Goal: Find specific page/section: Find specific page/section

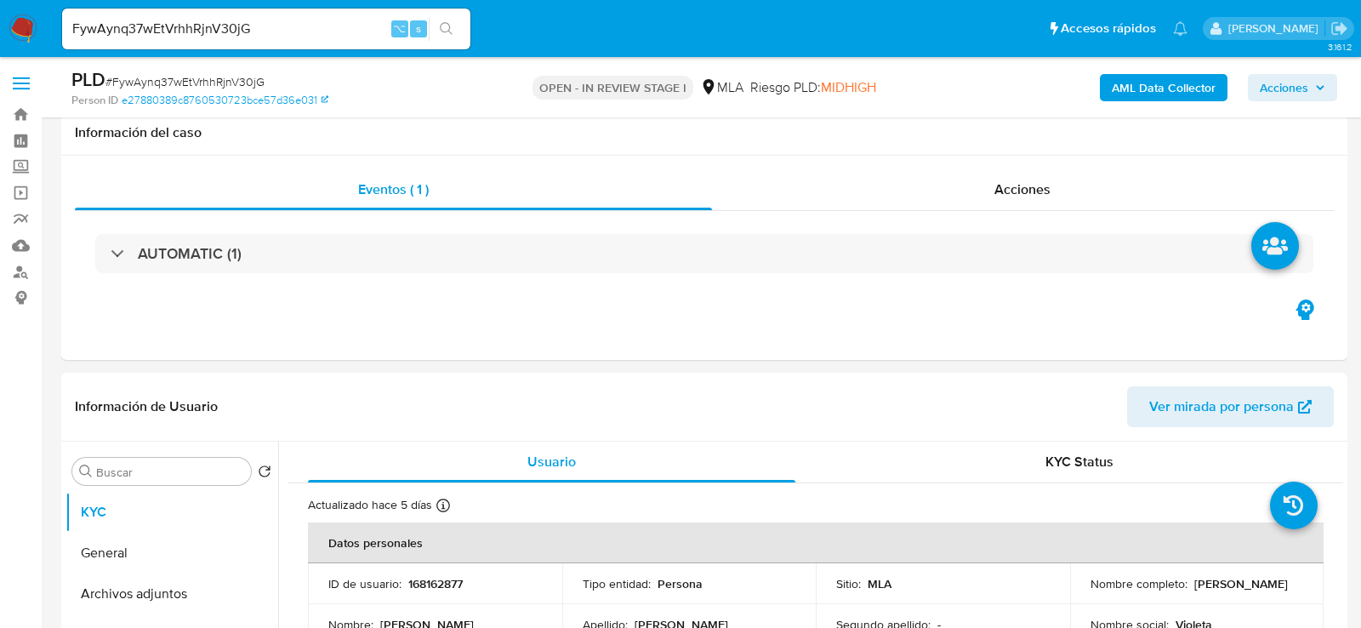
select select "10"
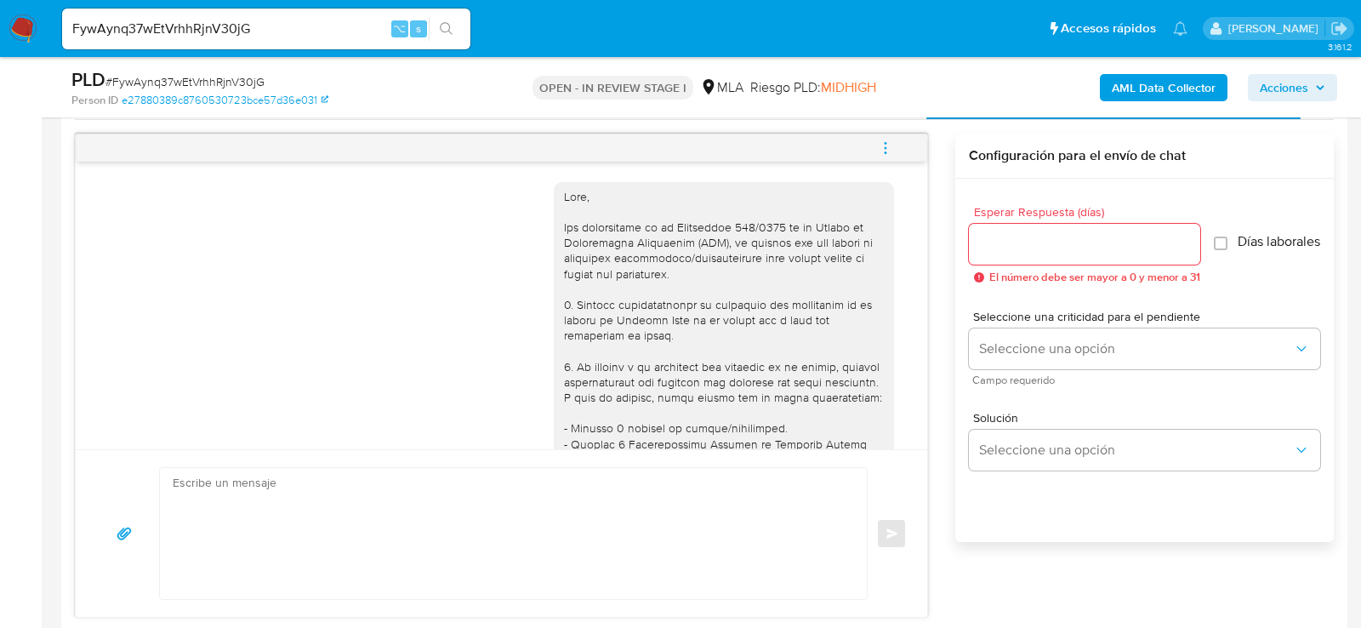
scroll to position [1787, 0]
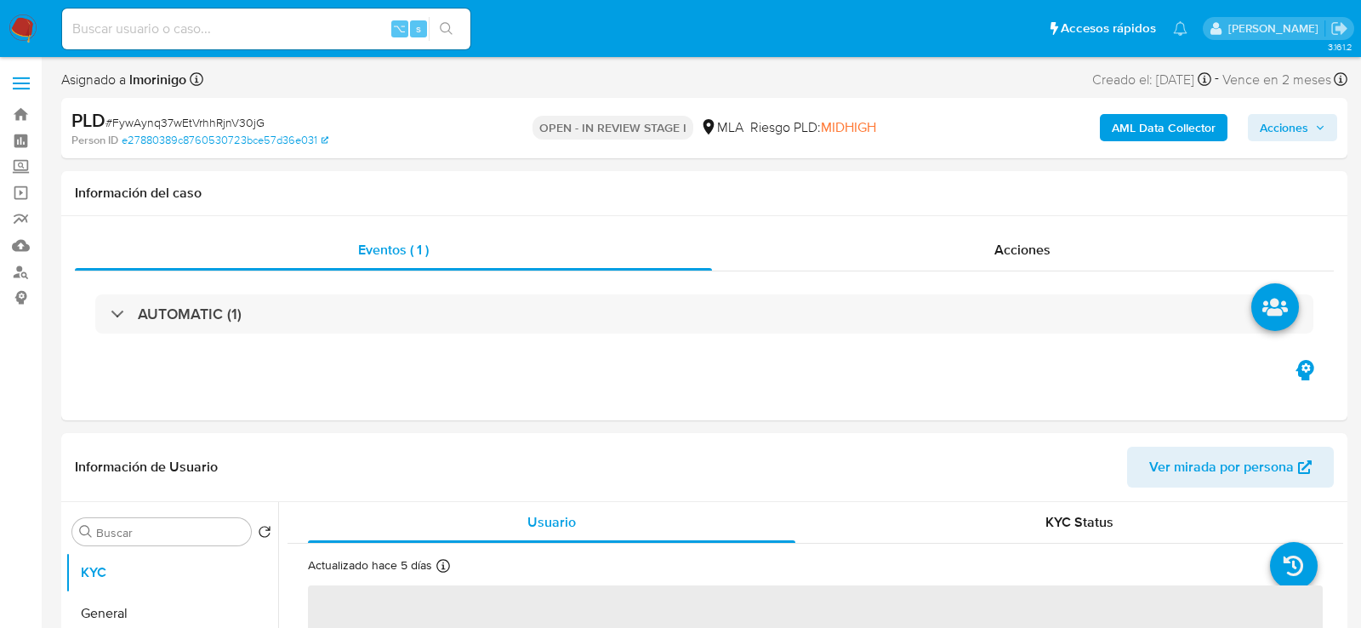
select select "10"
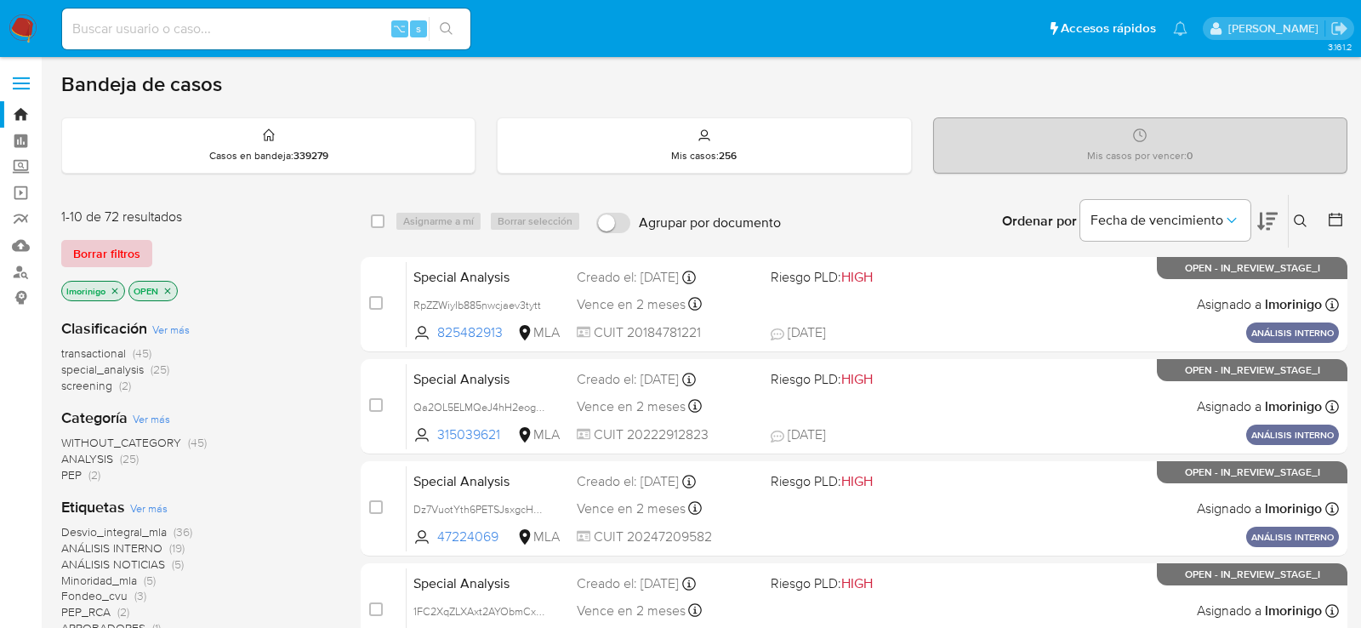
click at [129, 253] on span "Borrar filtros" at bounding box center [106, 254] width 67 height 24
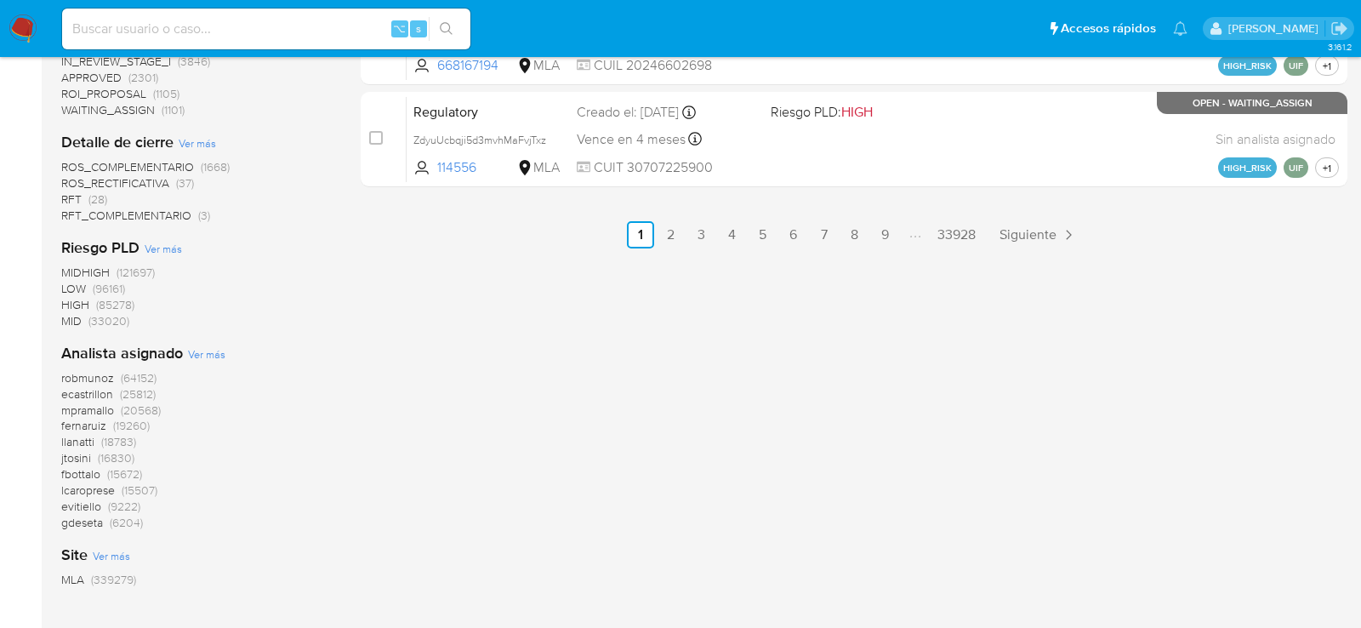
scroll to position [1085, 0]
click at [193, 356] on span "Ver más" at bounding box center [206, 354] width 37 height 15
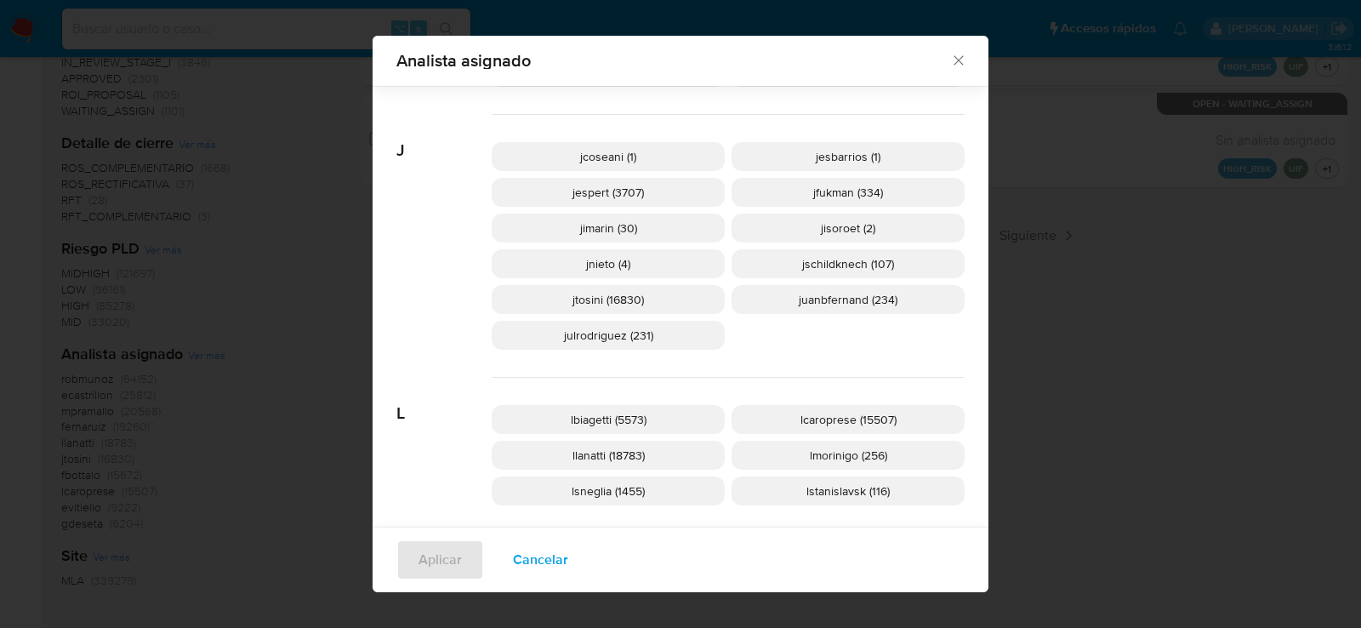
scroll to position [1582, 0]
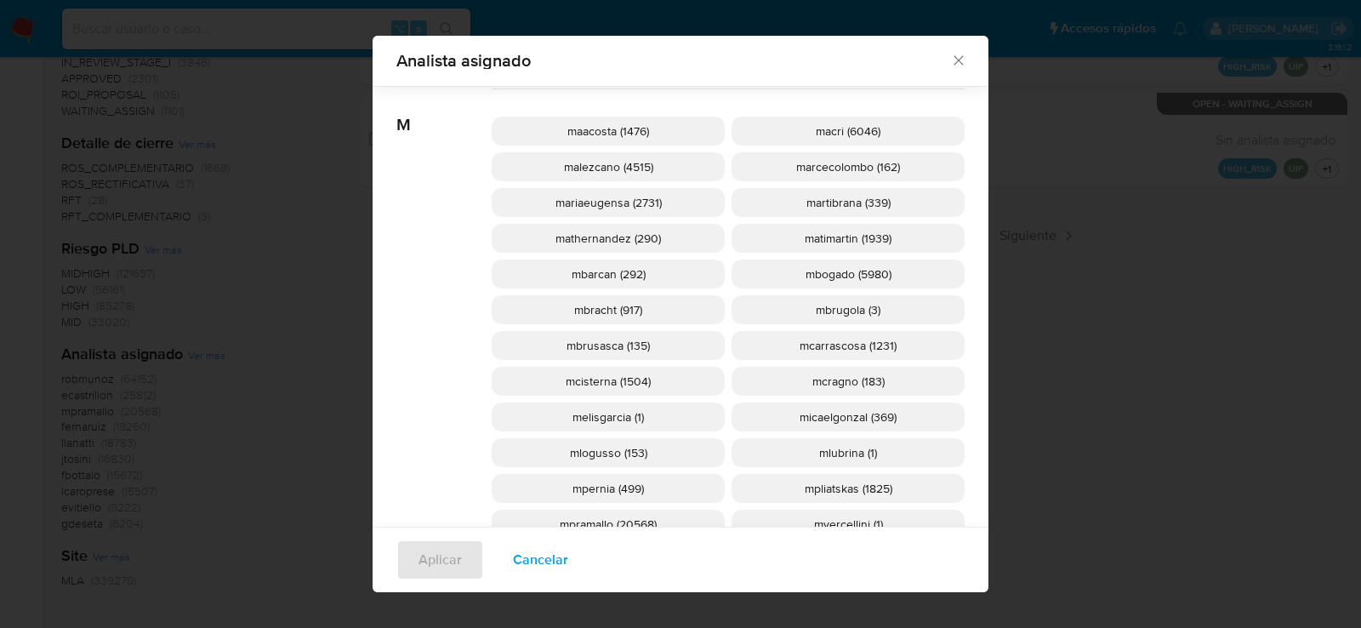
click at [631, 362] on div "maacosta (1476) macri (6046) malezcano (4515) marcecolombo (162) mariaeugensa (…" at bounding box center [728, 345] width 473 height 513
click at [631, 373] on span "mcisterna (1504)" at bounding box center [608, 381] width 85 height 17
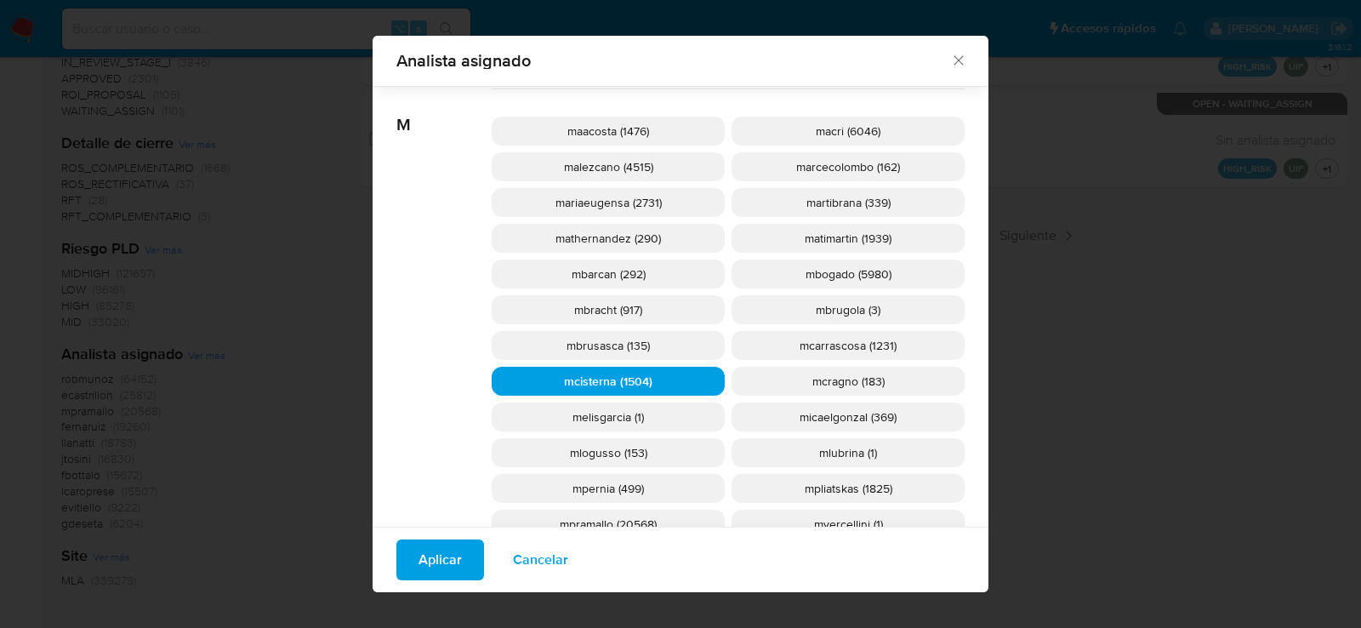
click at [419, 556] on span "Aplicar" at bounding box center [440, 559] width 43 height 37
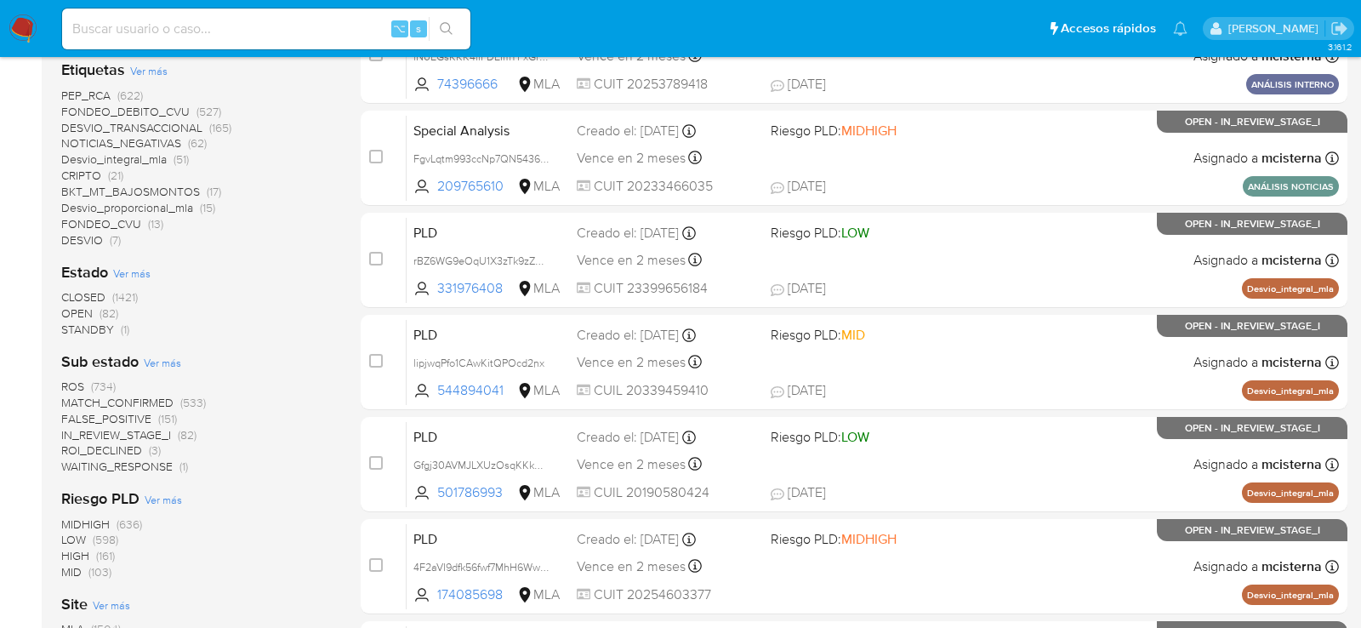
scroll to position [311, 0]
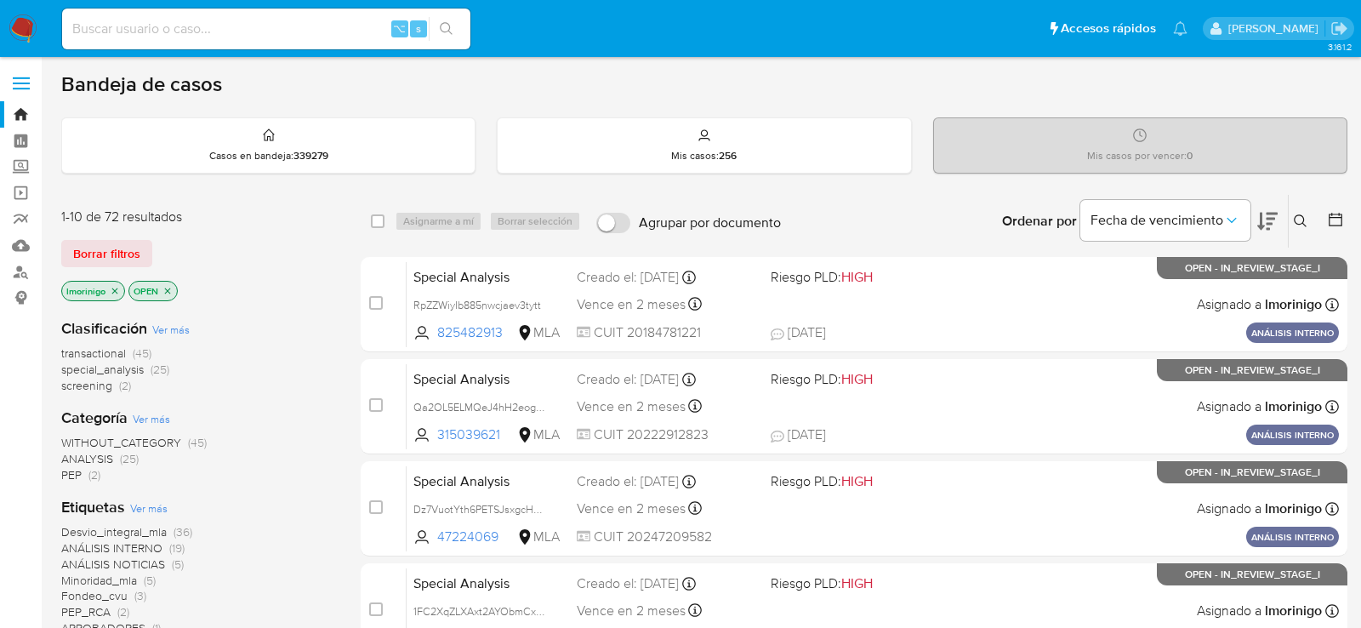
click at [267, 389] on div "transactional (45) special_analysis (25) screening (2)" at bounding box center [197, 369] width 272 height 48
click at [172, 291] on p "OPEN" at bounding box center [153, 291] width 48 height 19
click at [170, 290] on icon "close-filter" at bounding box center [167, 291] width 10 height 10
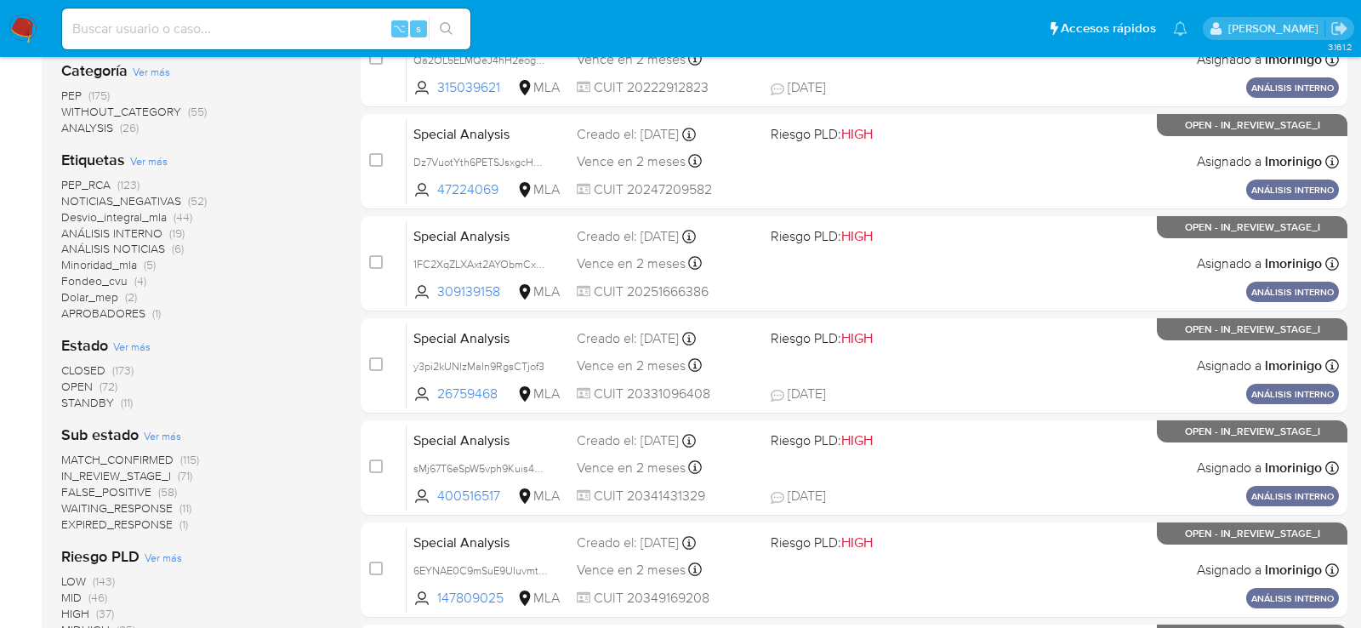
scroll to position [454, 0]
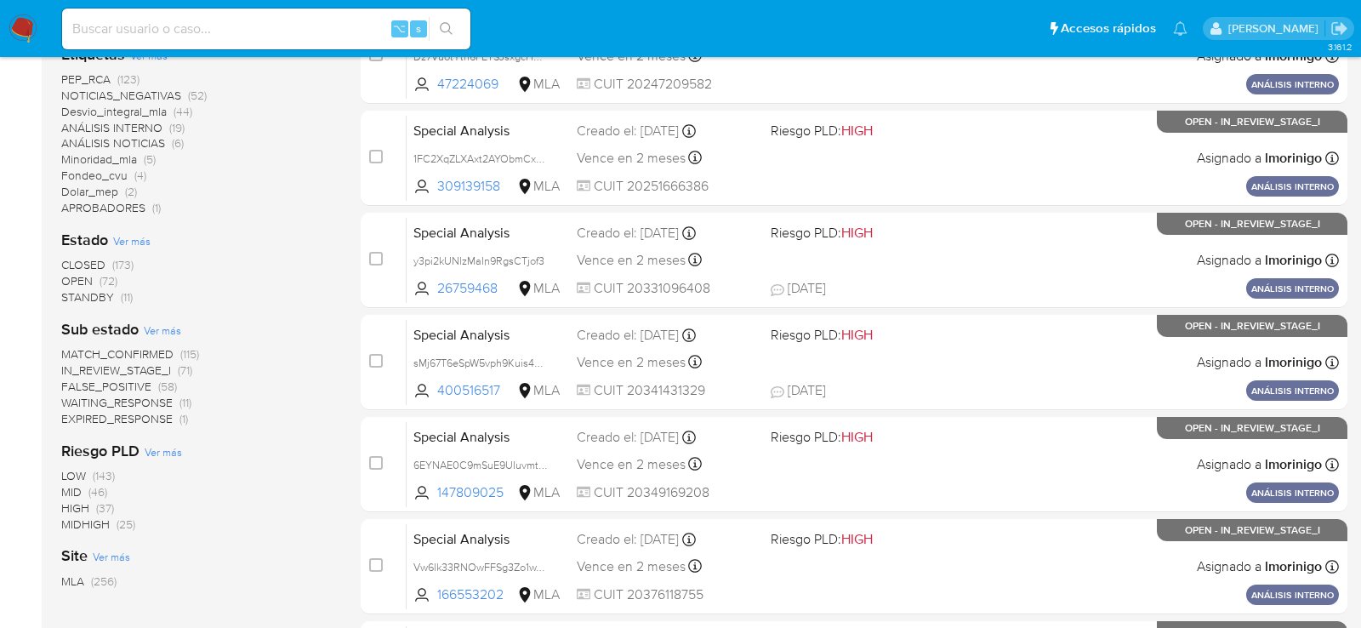
click at [318, 270] on div "CLOSED (173) OPEN (72) STANDBY (11)" at bounding box center [197, 281] width 272 height 48
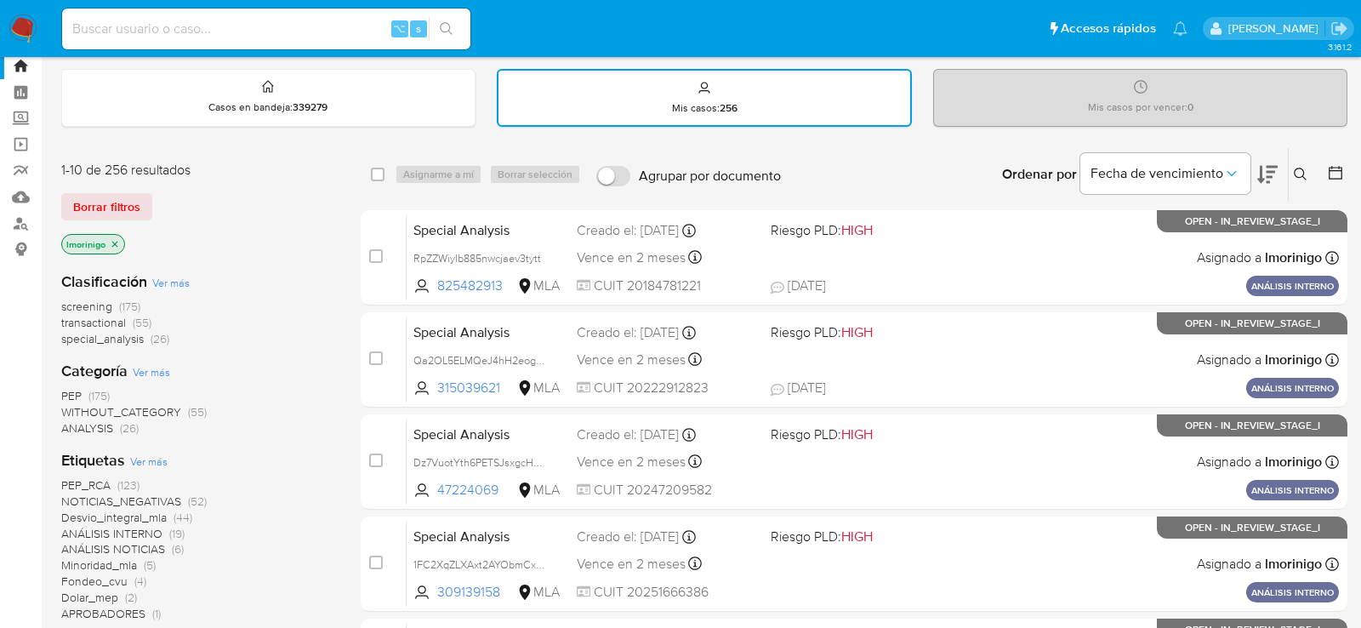
scroll to position [0, 0]
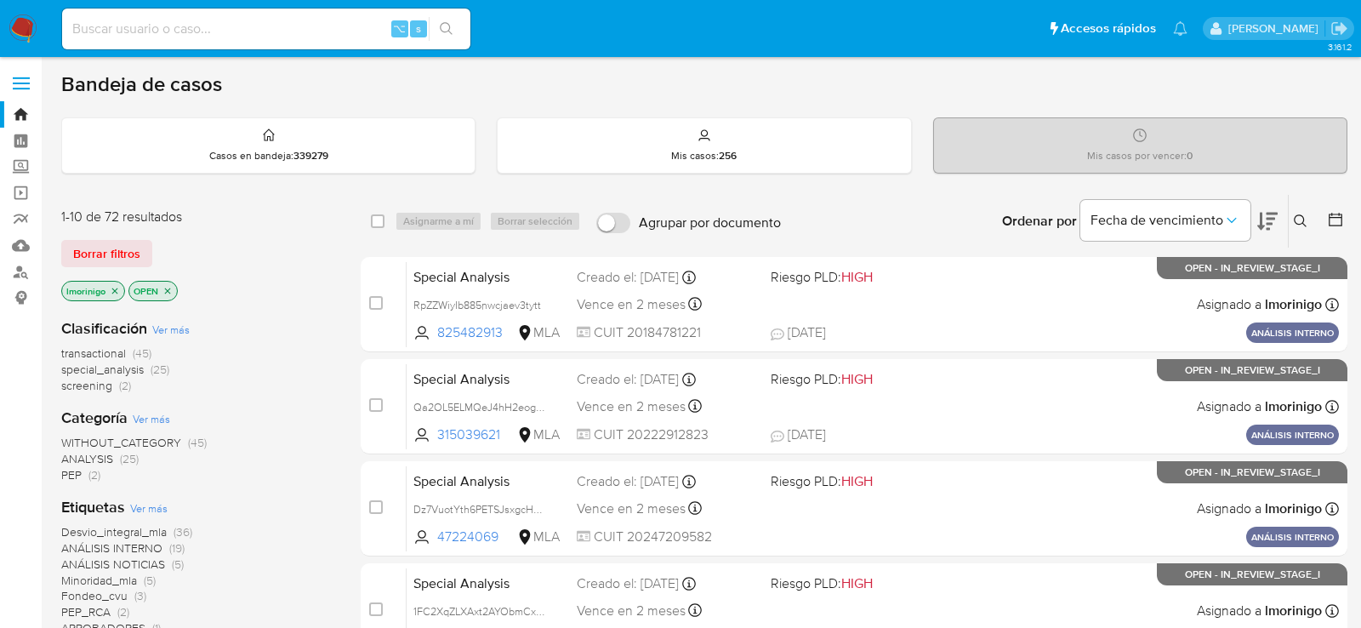
click at [305, 21] on input at bounding box center [266, 29] width 408 height 22
paste input "uKrNGVFUt5bMJSmfMv9Gesb5"
type input "uKrNGVFUt5bMJSmfMv9Gesb5"
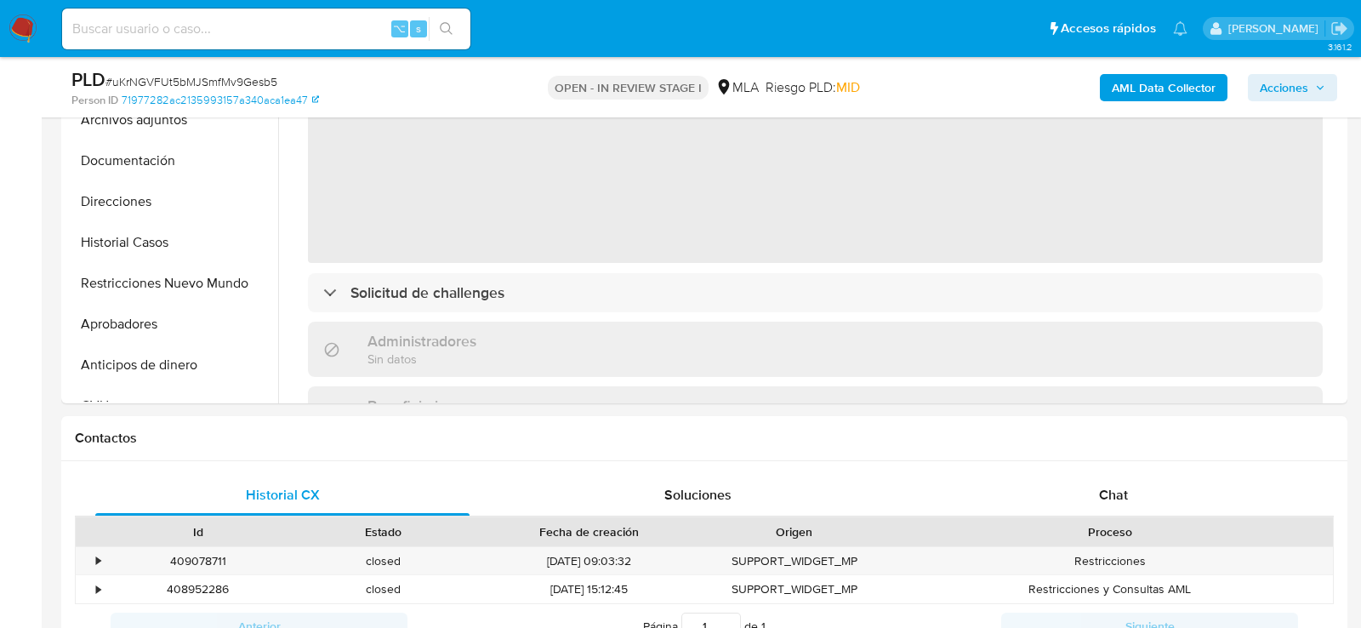
select select "10"
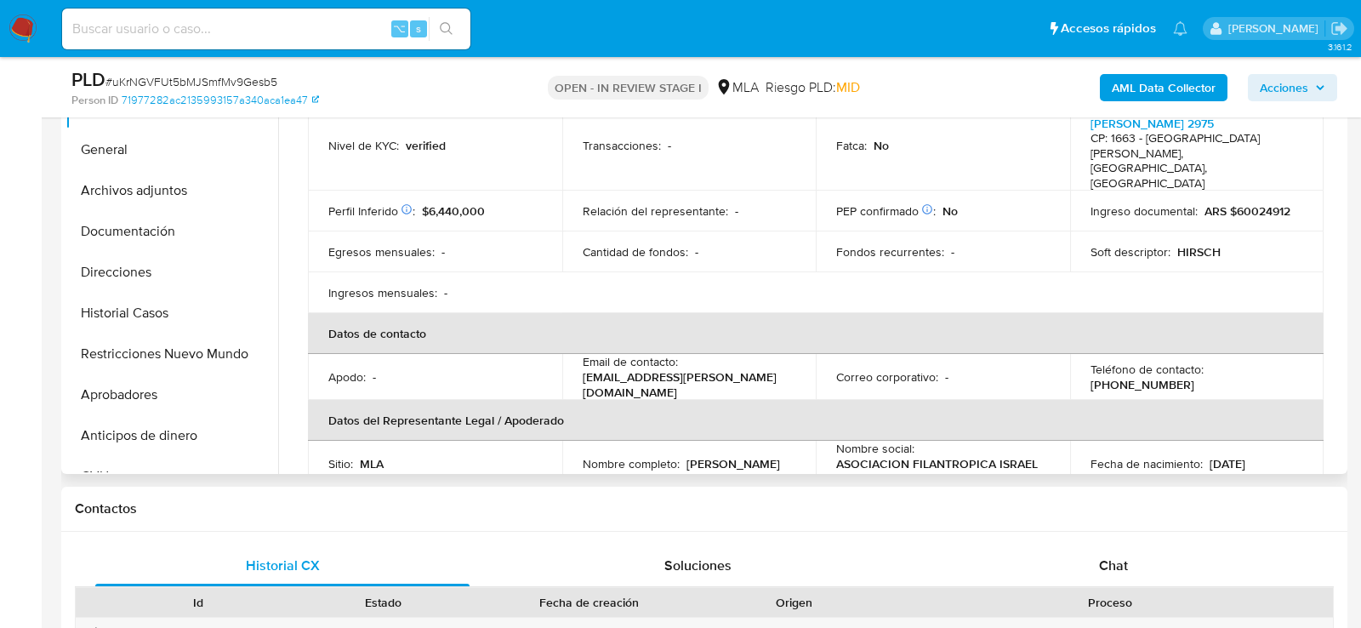
scroll to position [197, 0]
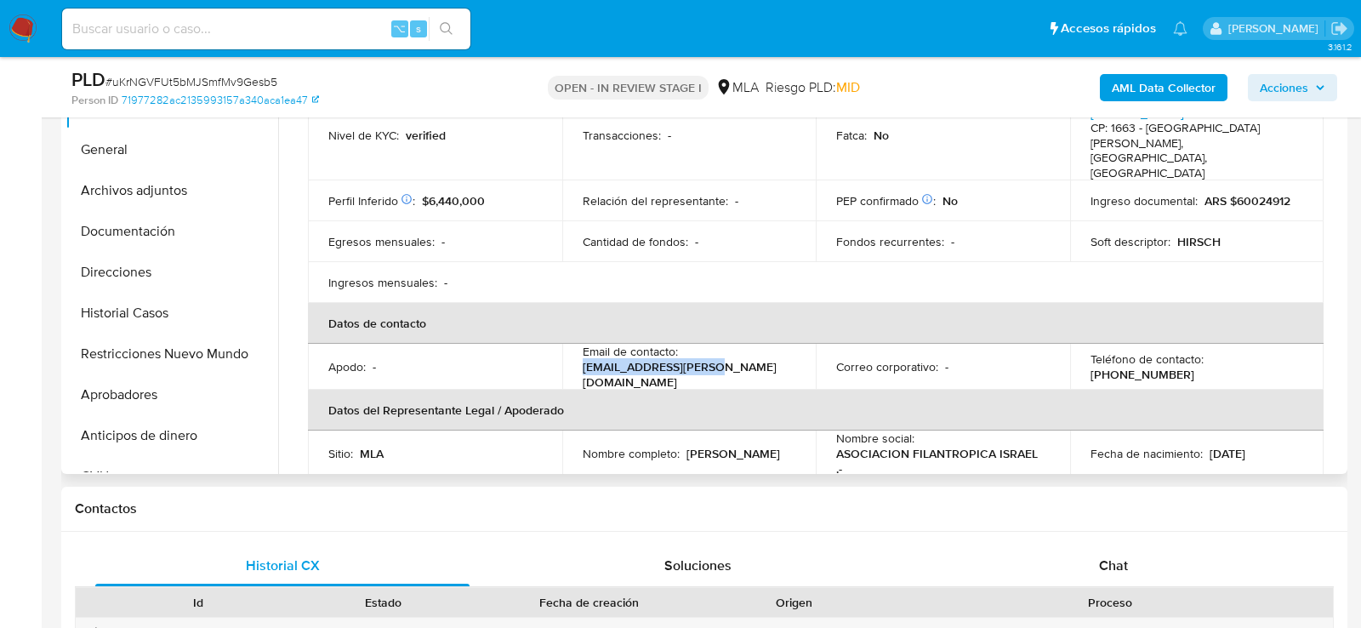
drag, startPoint x: 579, startPoint y: 338, endPoint x: 725, endPoint y: 345, distance: 146.5
click at [725, 345] on td "Email de contacto : [EMAIL_ADDRESS][PERSON_NAME][DOMAIN_NAME]" at bounding box center [689, 367] width 254 height 46
copy p "[EMAIL_ADDRESS][PERSON_NAME][DOMAIN_NAME]"
